Goal: Task Accomplishment & Management: Complete application form

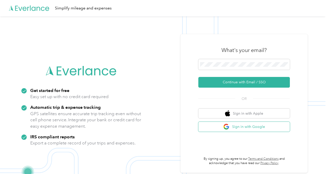
click at [251, 124] on button "Sign in with Google" at bounding box center [244, 127] width 92 height 10
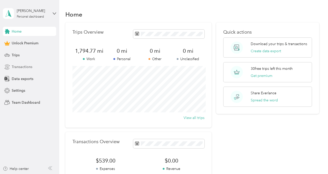
click at [30, 67] on span "Transactions" at bounding box center [22, 66] width 21 height 5
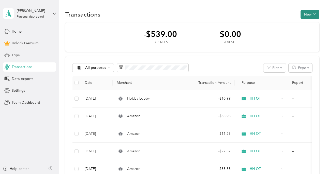
click at [316, 10] on button "New" at bounding box center [310, 14] width 19 height 9
click at [315, 24] on span "Expense" at bounding box center [312, 23] width 14 height 5
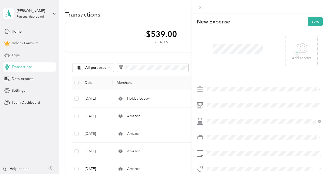
click at [217, 117] on div "HH OT" at bounding box center [264, 114] width 111 height 5
click at [224, 156] on div "Supplies" at bounding box center [261, 155] width 105 height 5
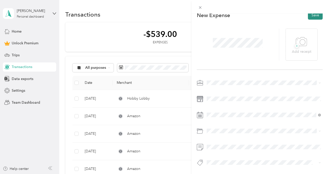
click at [319, 17] on button "Save" at bounding box center [315, 15] width 15 height 9
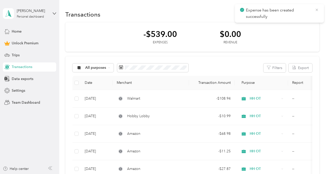
click at [318, 9] on icon at bounding box center [317, 10] width 4 height 5
